Goal: Information Seeking & Learning: Check status

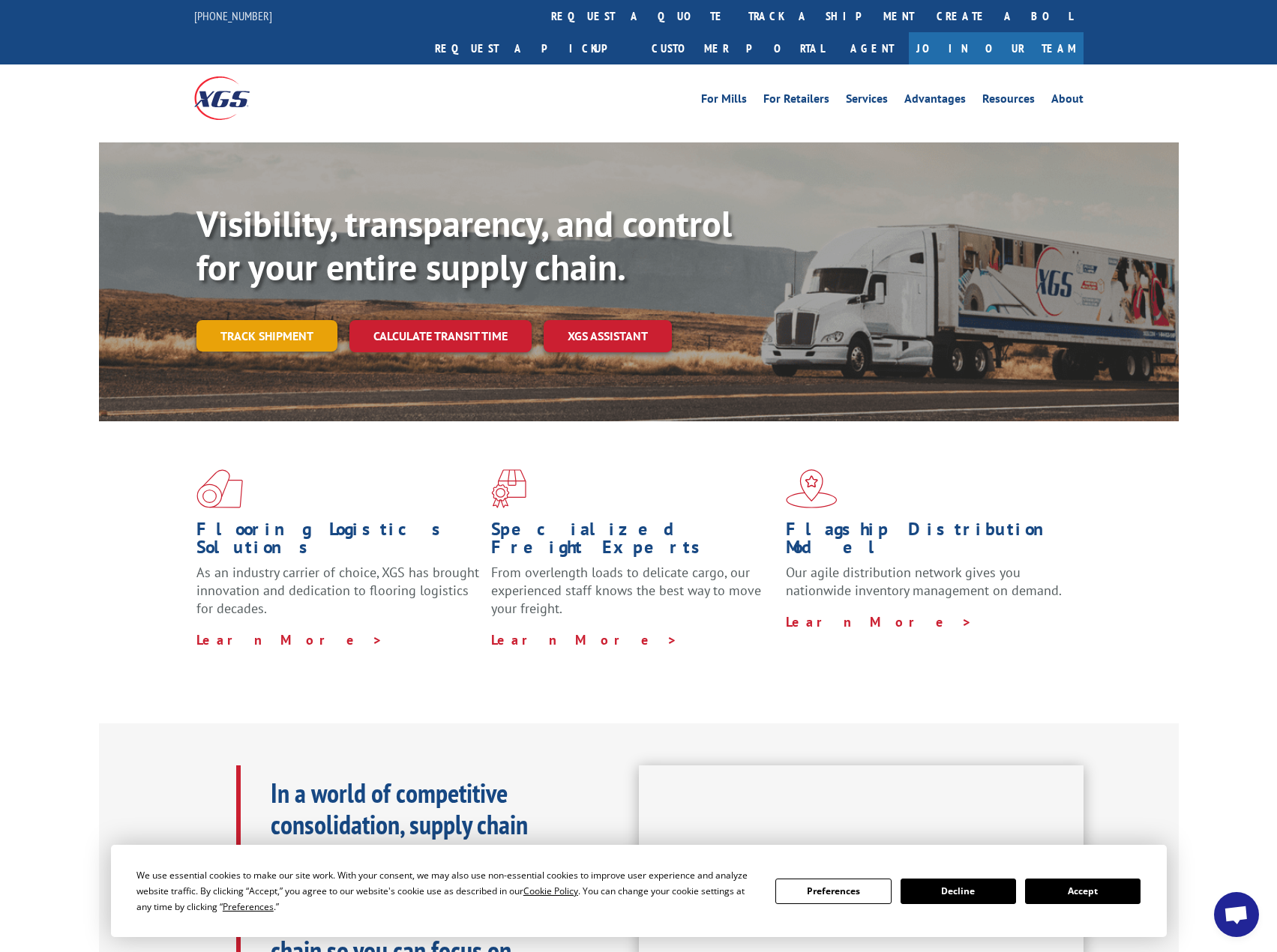
click at [310, 320] on link "Track shipment" at bounding box center [266, 335] width 141 height 31
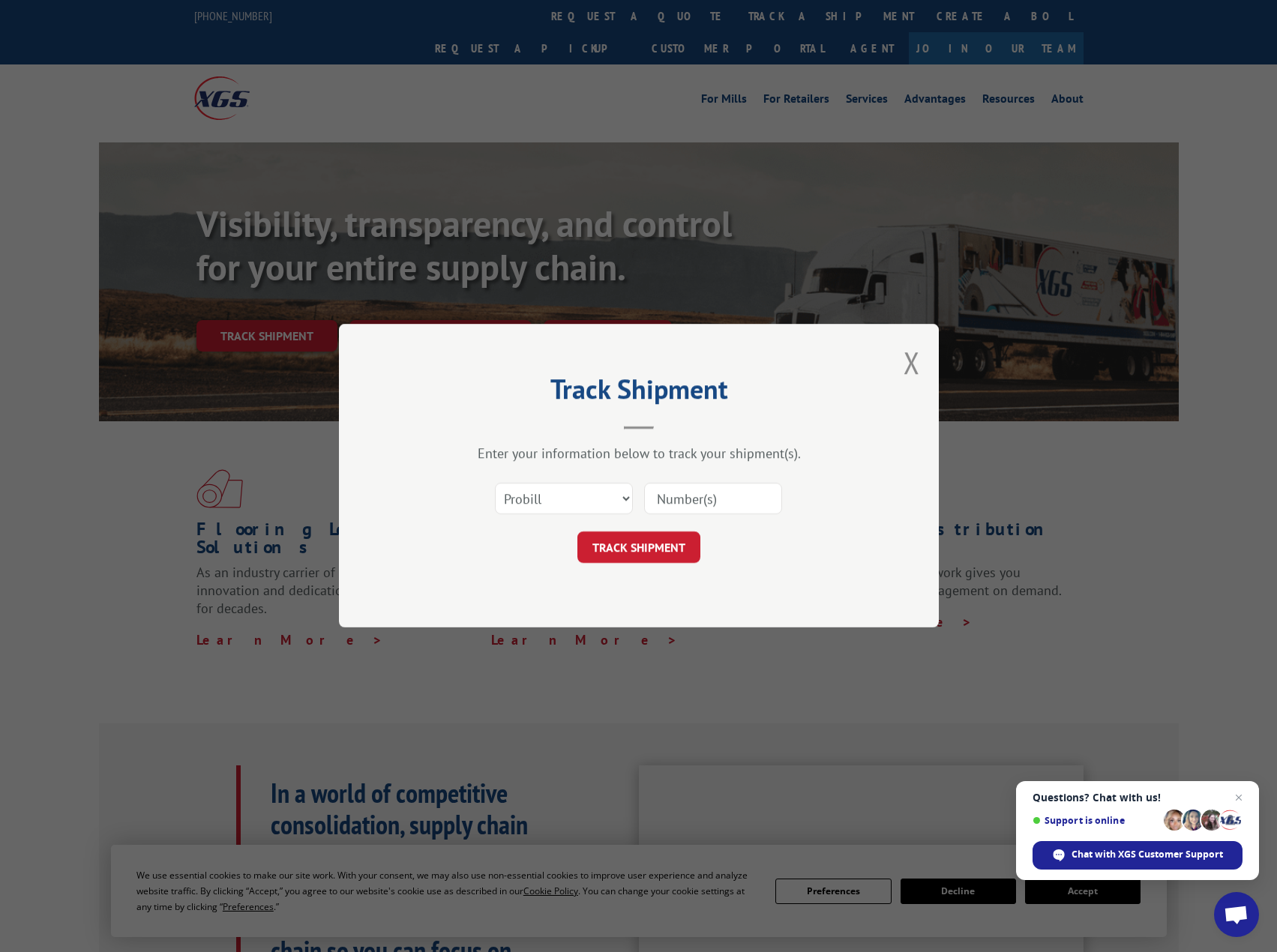
click at [711, 494] on input at bounding box center [713, 499] width 138 height 31
paste input "17688835"
type input "17688835"
click at [602, 488] on select "Select category... Probill BOL PO" at bounding box center [564, 499] width 138 height 31
click at [495, 483] on select "Select category... Probill BOL PO" at bounding box center [564, 499] width 138 height 31
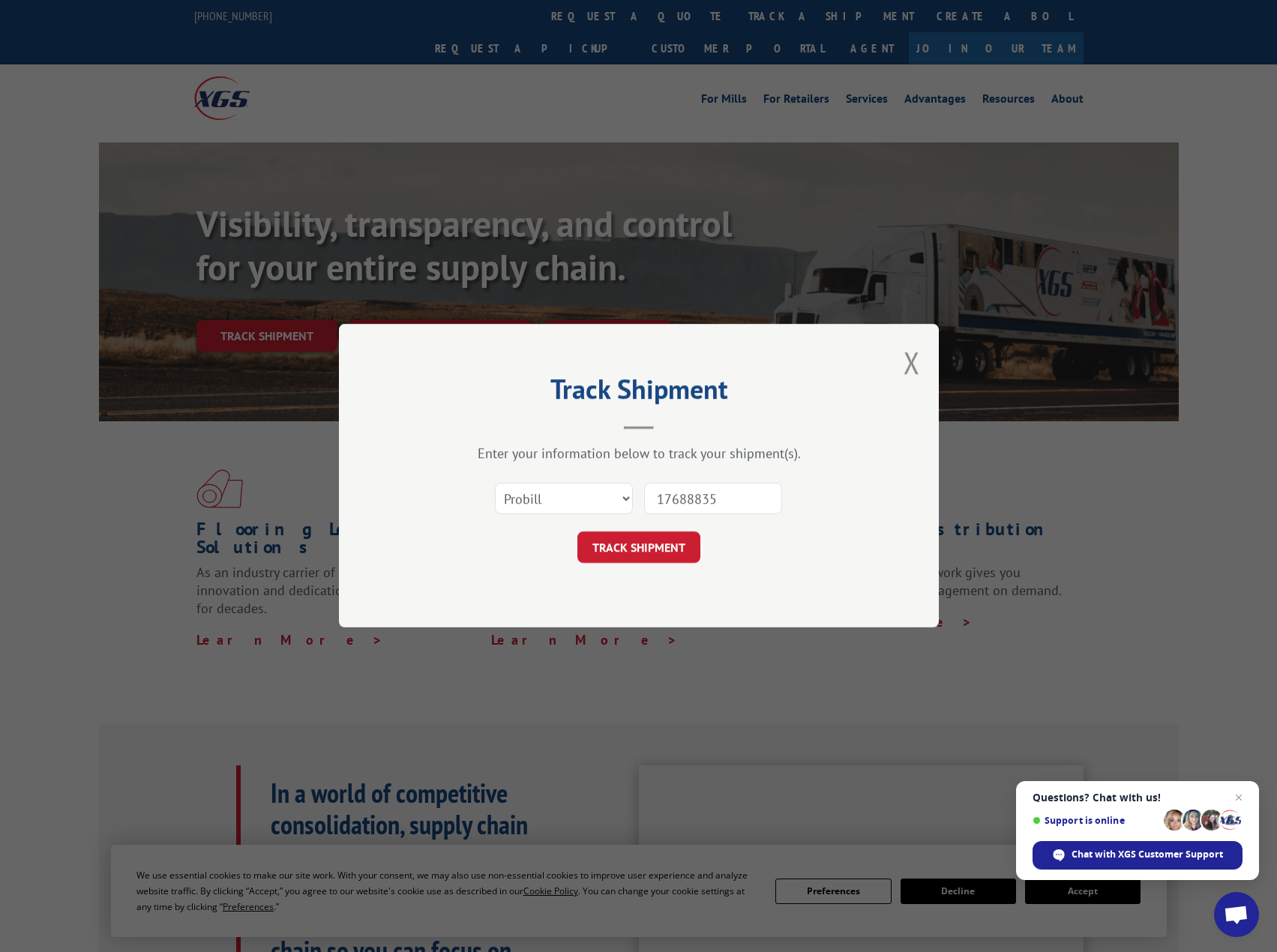
click at [617, 549] on button "TRACK SHIPMENT" at bounding box center [638, 548] width 123 height 31
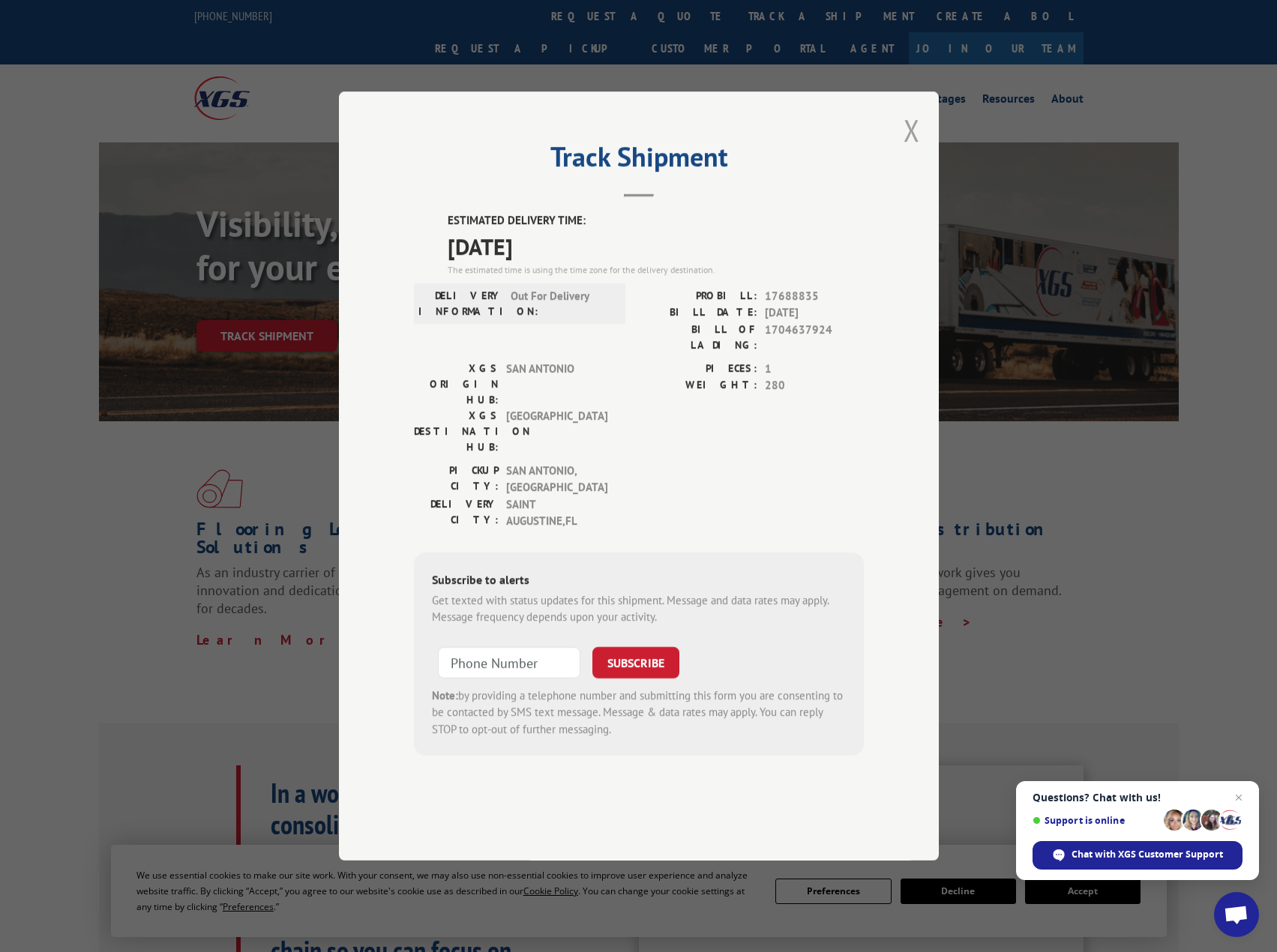
click at [910, 150] on button "Close modal" at bounding box center [911, 130] width 17 height 40
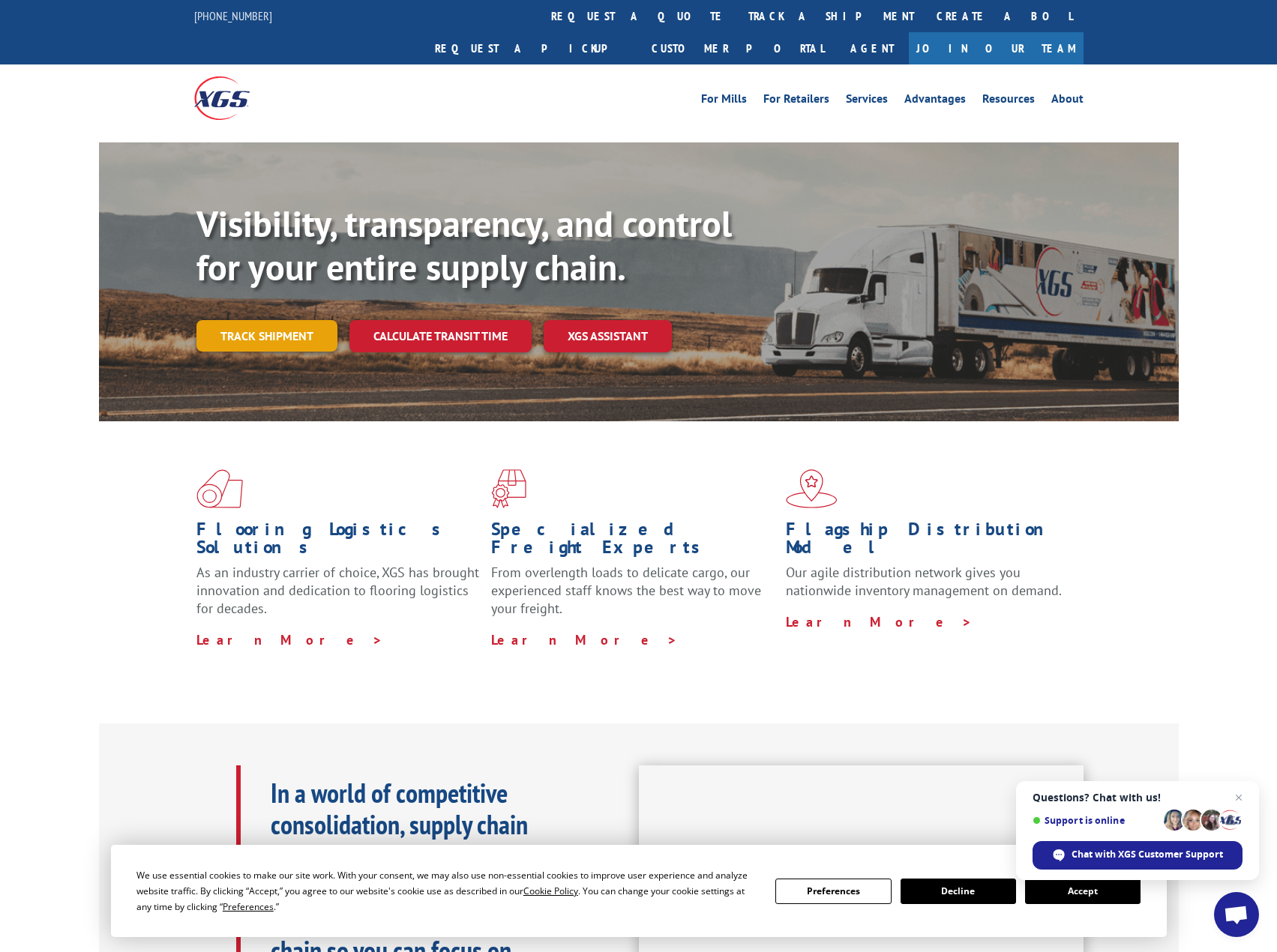
click at [245, 320] on link "Track shipment" at bounding box center [266, 335] width 141 height 31
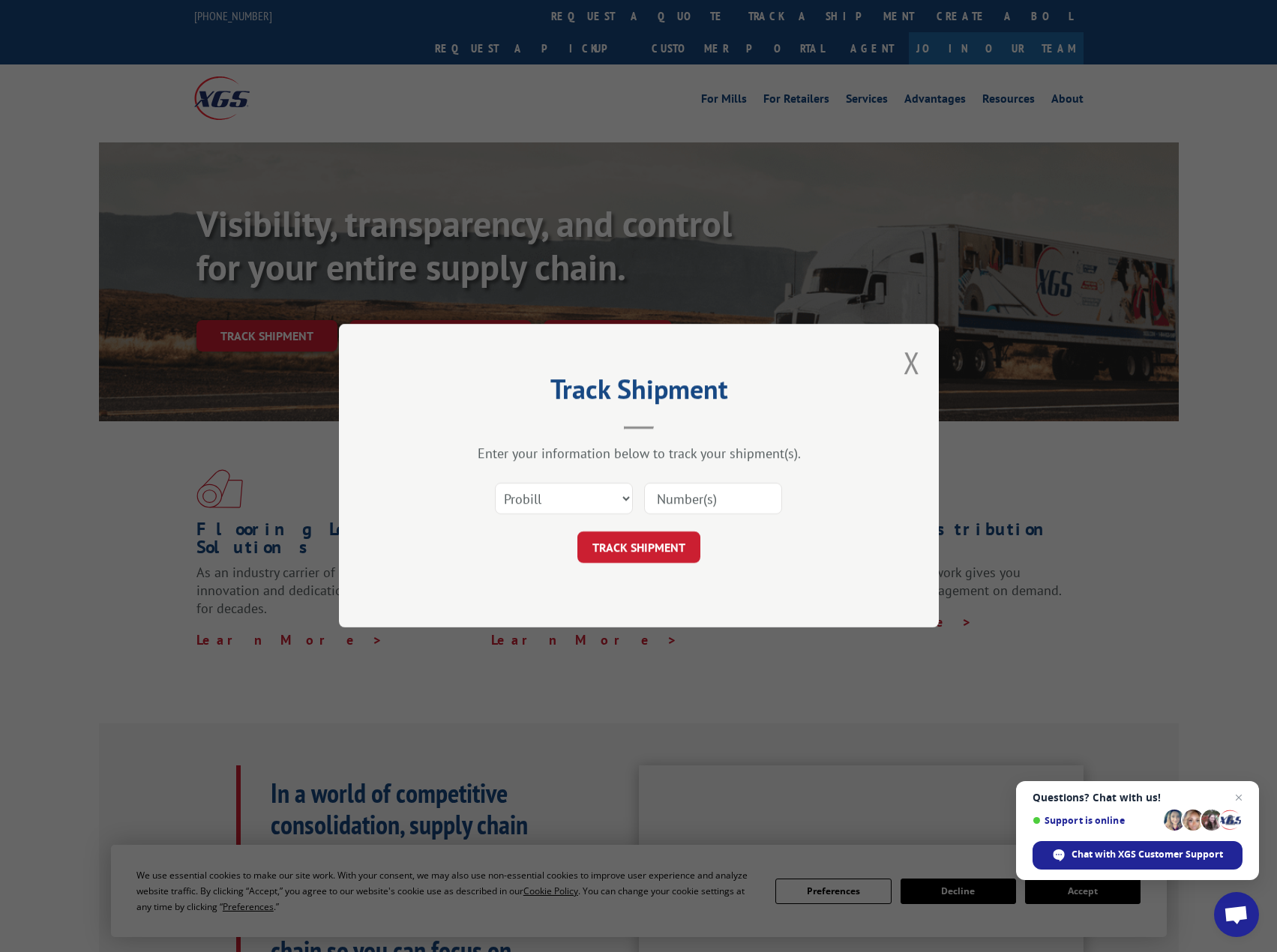
click at [704, 500] on input at bounding box center [713, 499] width 138 height 31
paste input "17688862"
type input "17688862"
click at [685, 540] on button "TRACK SHIPMENT" at bounding box center [638, 548] width 123 height 31
